Goal: Book appointment/travel/reservation

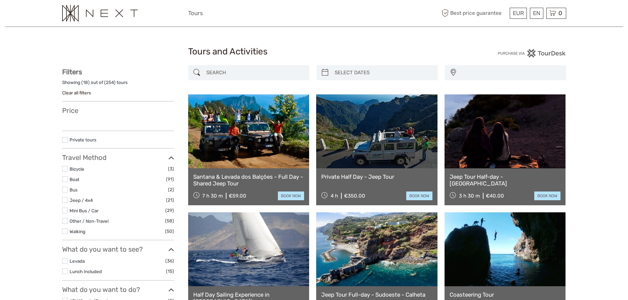
select select
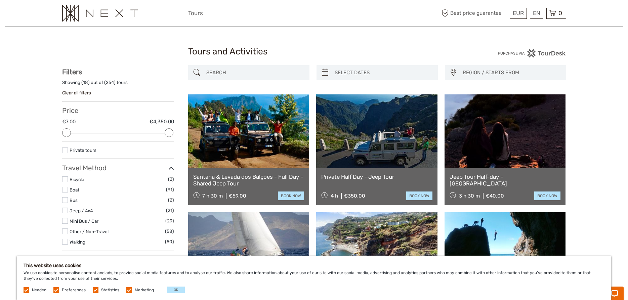
click at [85, 14] on img at bounding box center [100, 13] width 76 height 16
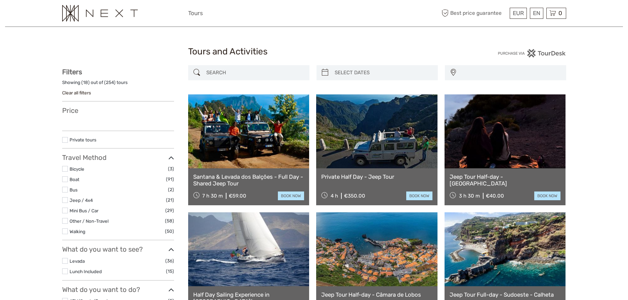
select select
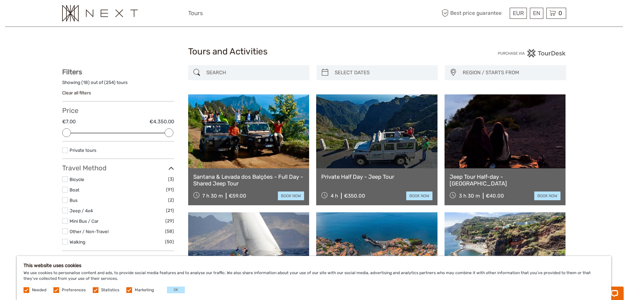
click at [90, 16] on img at bounding box center [100, 13] width 76 height 16
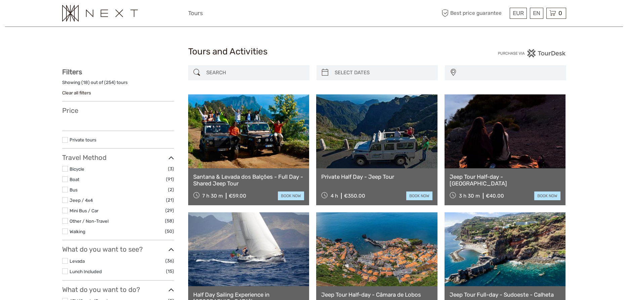
select select
